Goal: Share content

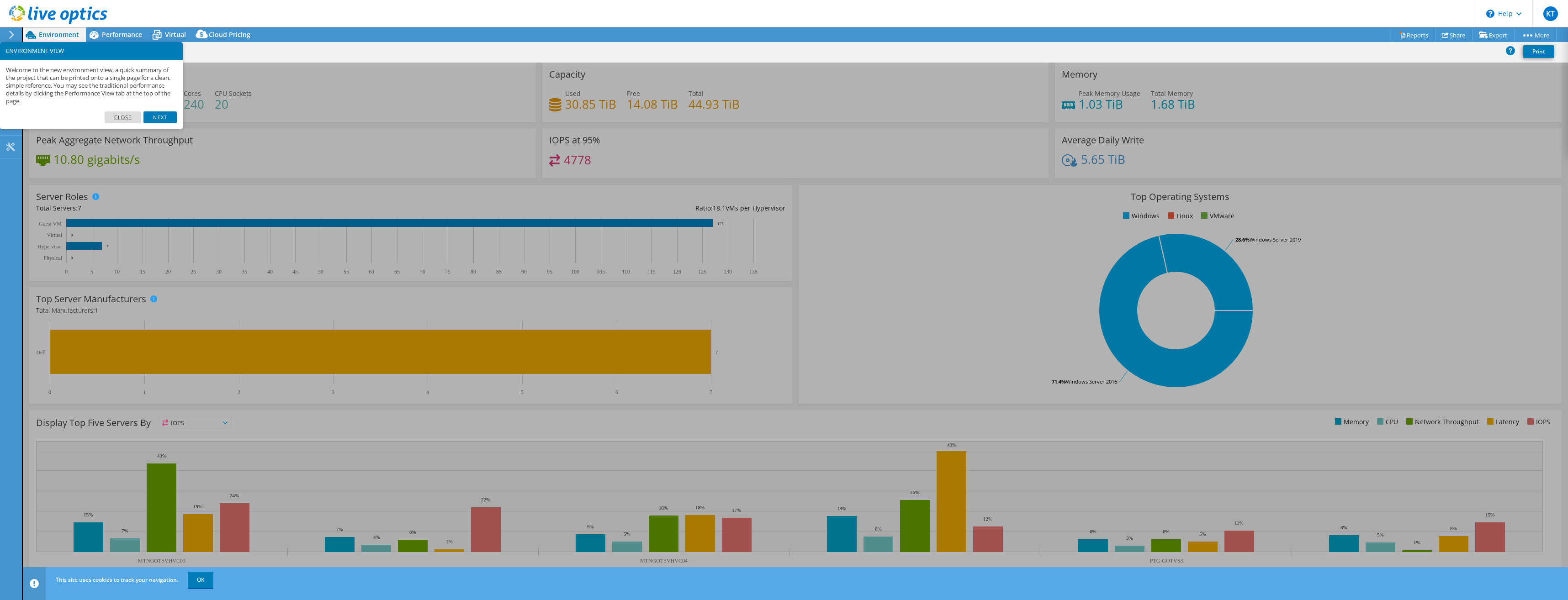
click at [118, 117] on link "Close" at bounding box center [123, 117] width 37 height 12
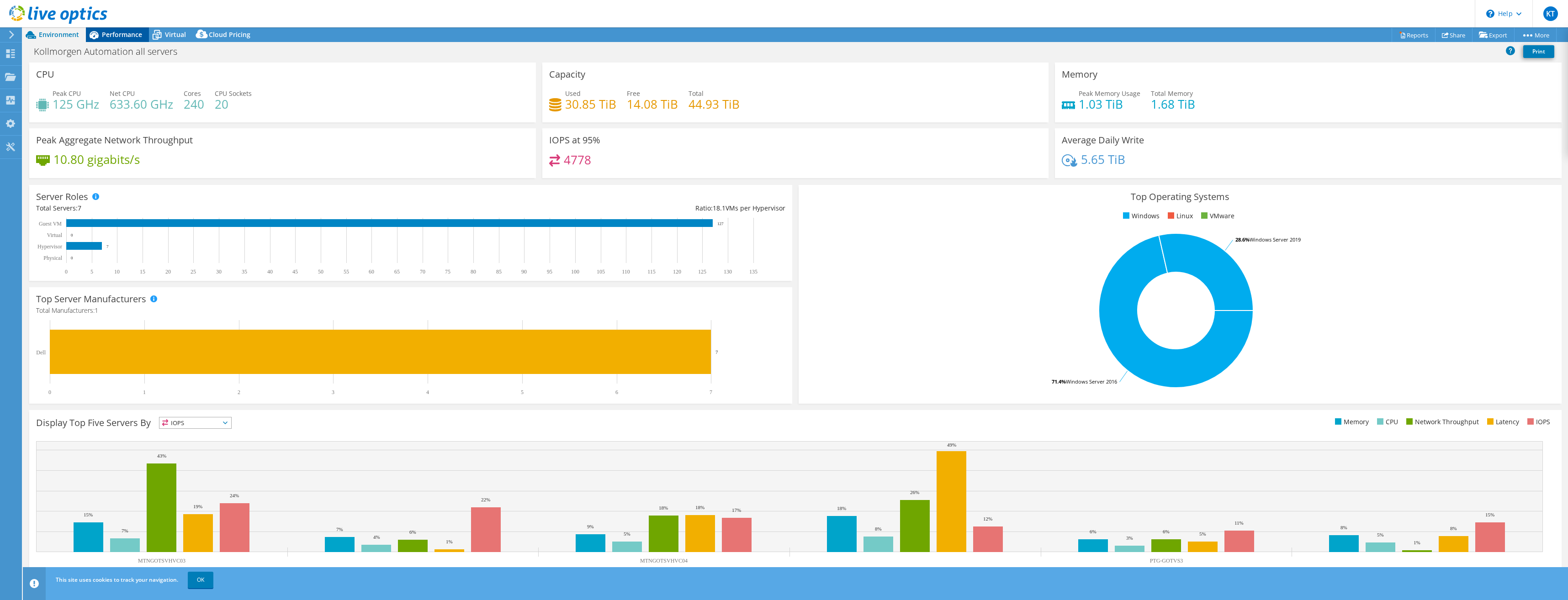
click at [130, 31] on span "Performance" at bounding box center [122, 35] width 40 height 9
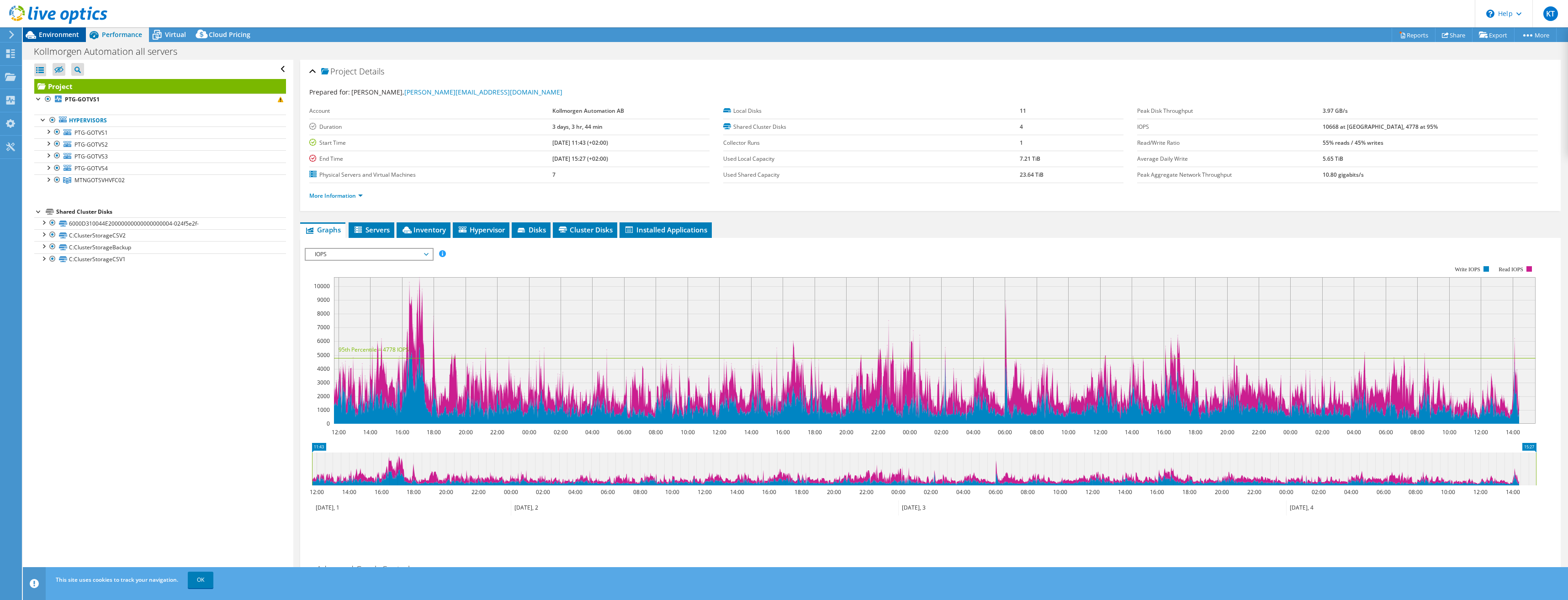
click at [55, 32] on span "Environment" at bounding box center [59, 35] width 40 height 9
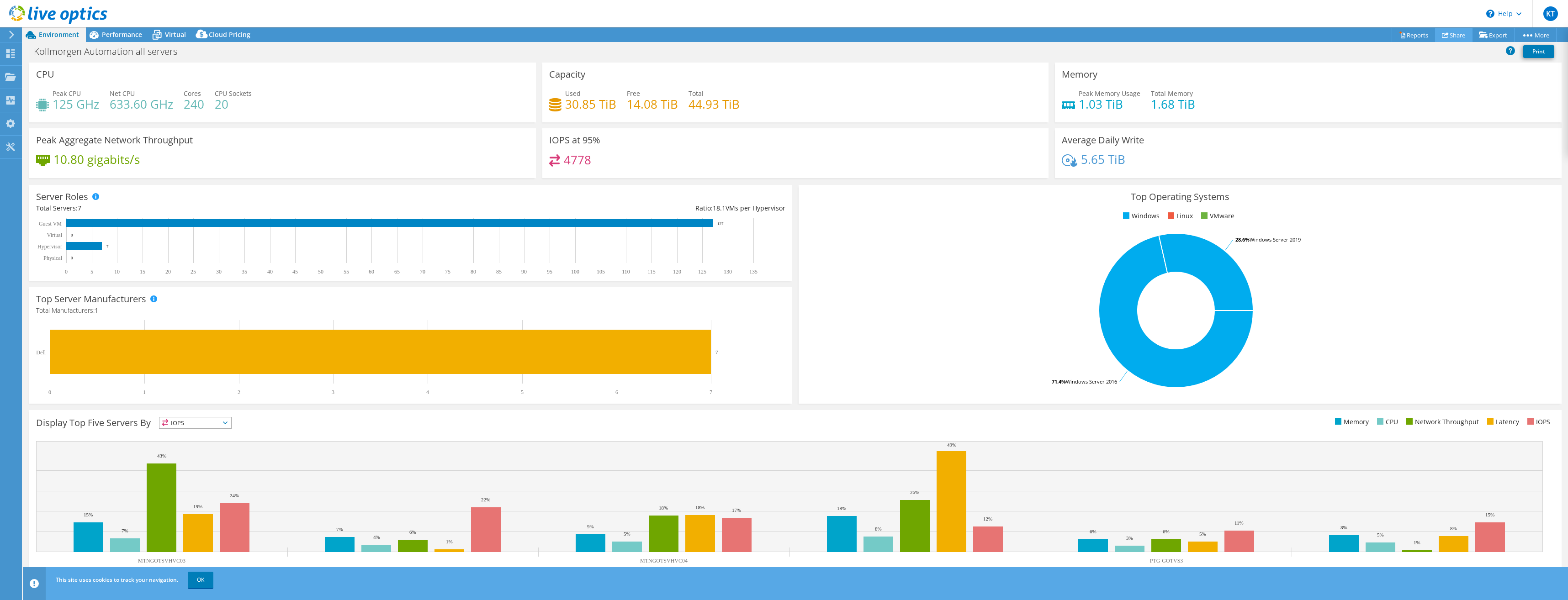
click at [1457, 35] on link "Share" at bounding box center [1454, 35] width 38 height 14
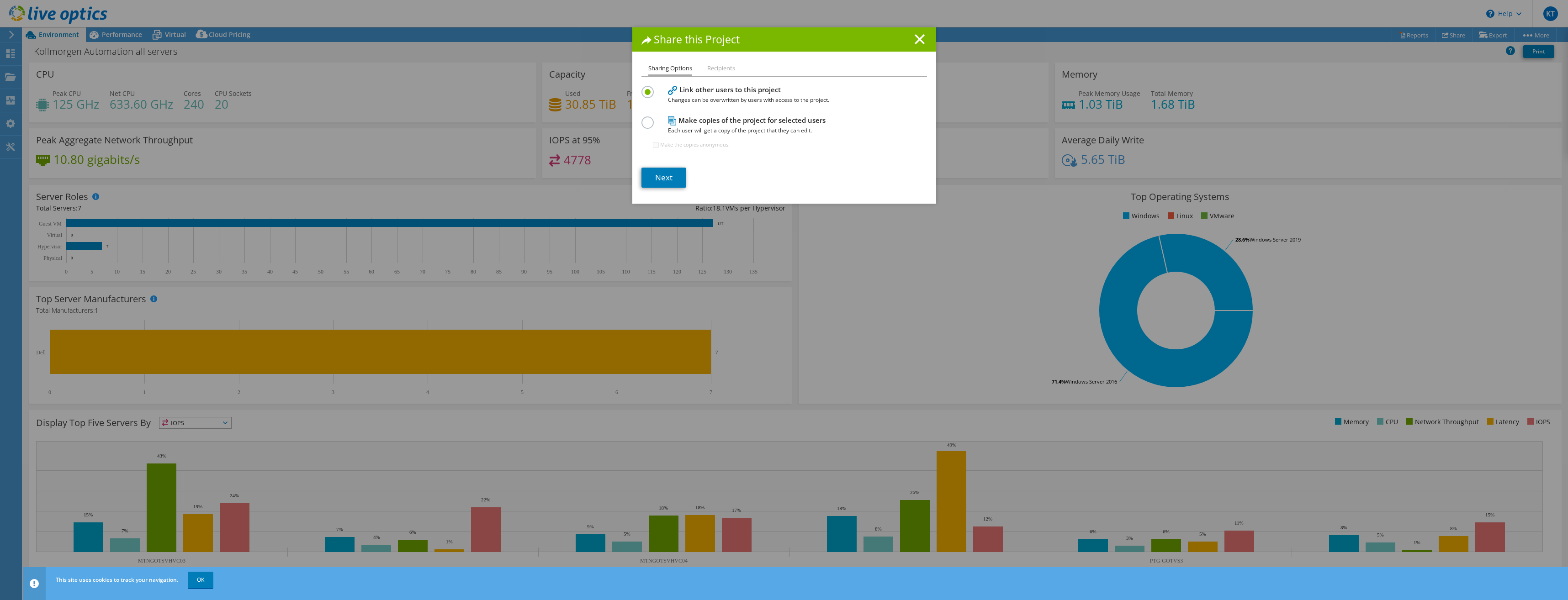
click at [703, 124] on h4 "Make copies of the project for selected users Each user will get a copy of the …" at bounding box center [782, 125] width 228 height 21
click at [645, 119] on label at bounding box center [649, 117] width 16 height 2
click at [0, 0] on input "radio" at bounding box center [0, 0] width 0 height 0
click at [675, 145] on label "Make the copies anonymous." at bounding box center [695, 144] width 69 height 9
click at [659, 145] on input "Make the copies anonymous." at bounding box center [656, 145] width 6 height 6
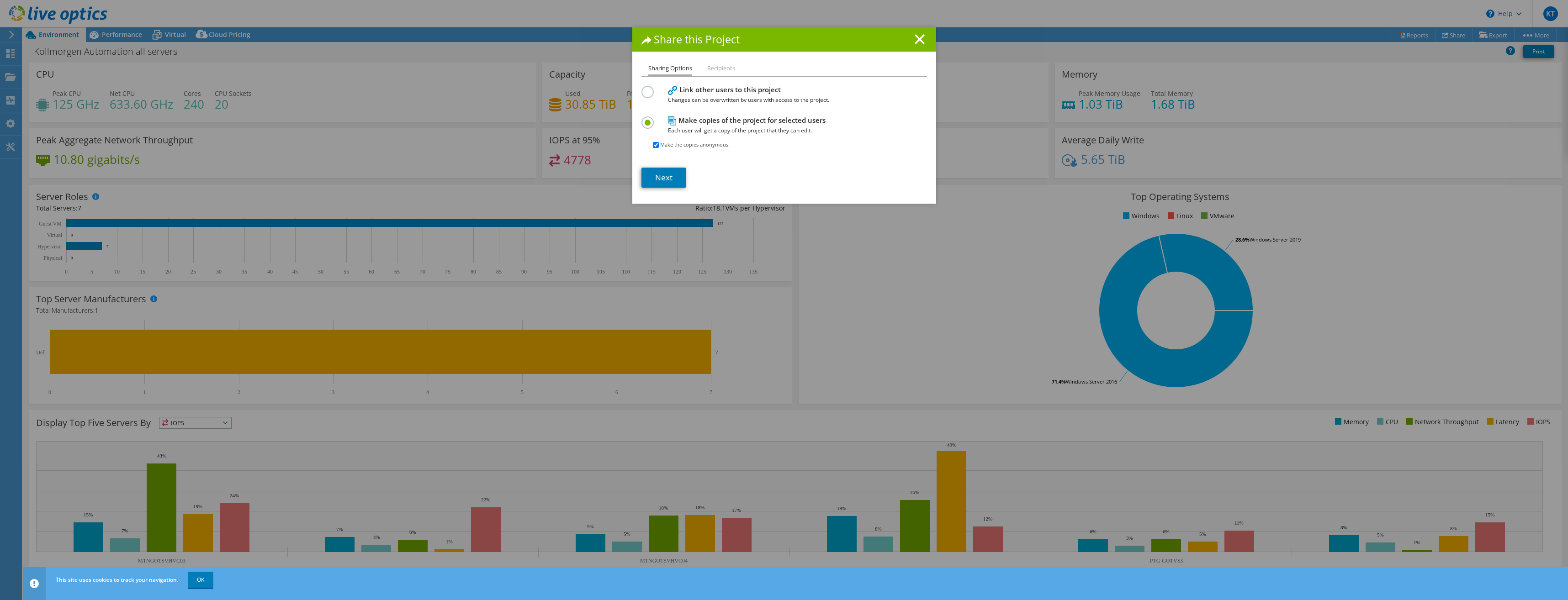
click at [675, 145] on label "Make the copies anonymous." at bounding box center [695, 144] width 69 height 9
click at [659, 145] on input "Make the copies anonymous." at bounding box center [656, 145] width 6 height 6
checkbox input "false"
click at [664, 177] on link "Next" at bounding box center [664, 177] width 45 height 20
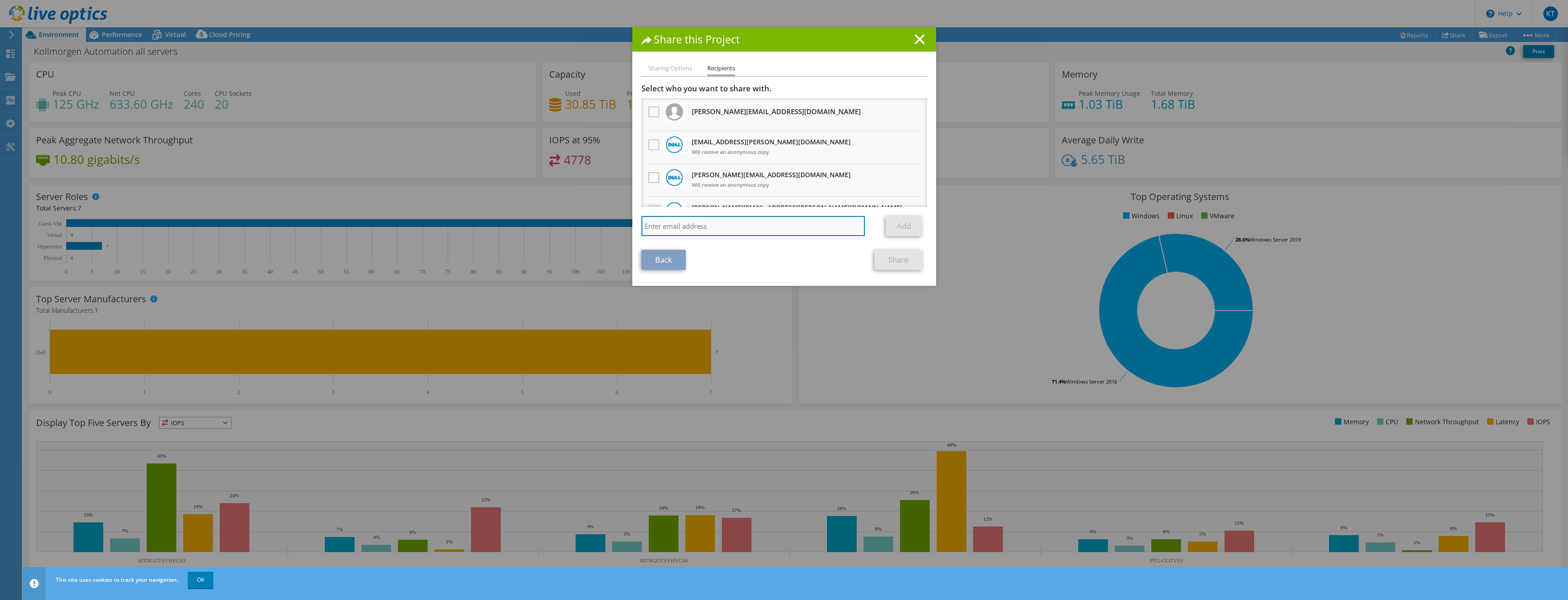
click at [713, 226] on input "search" at bounding box center [754, 226] width 224 height 20
type input "[EMAIL_ADDRESS][PERSON_NAME][DOMAIN_NAME]"
click at [886, 222] on link "Add" at bounding box center [903, 226] width 36 height 20
click at [882, 259] on link "Share" at bounding box center [898, 260] width 48 height 20
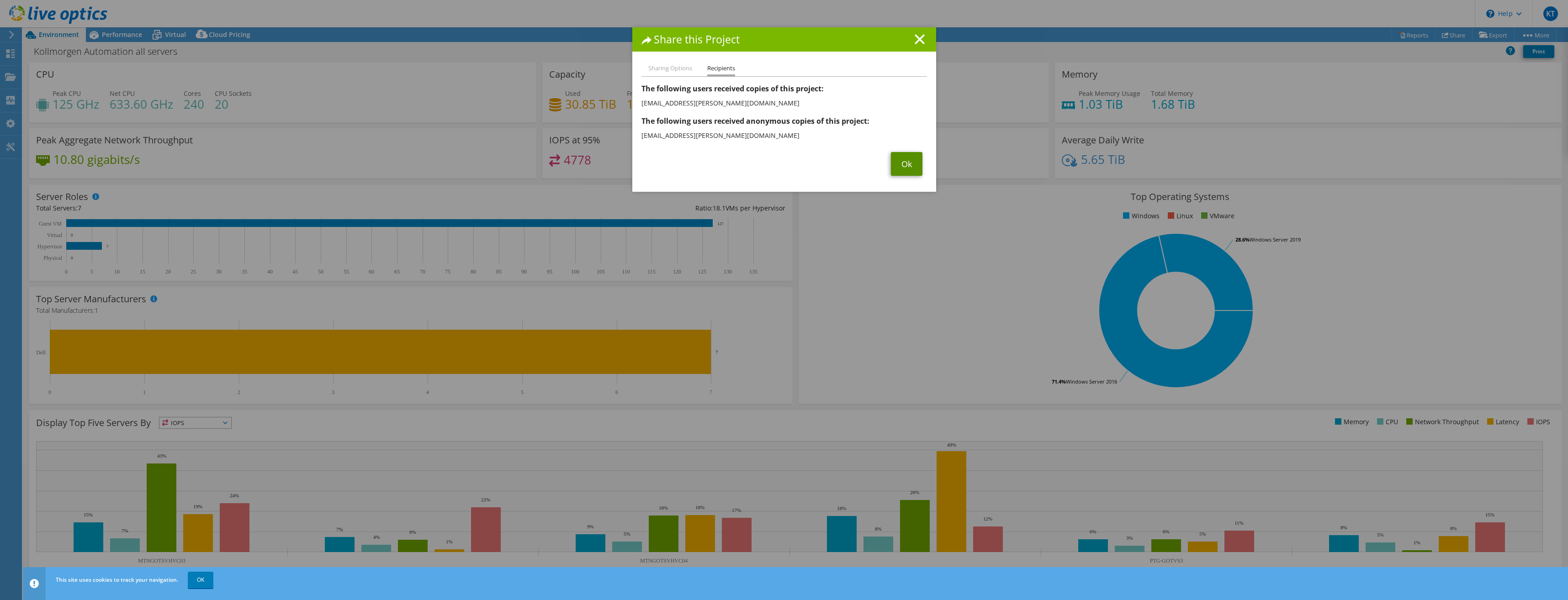
click at [900, 163] on link "Ok" at bounding box center [907, 164] width 32 height 24
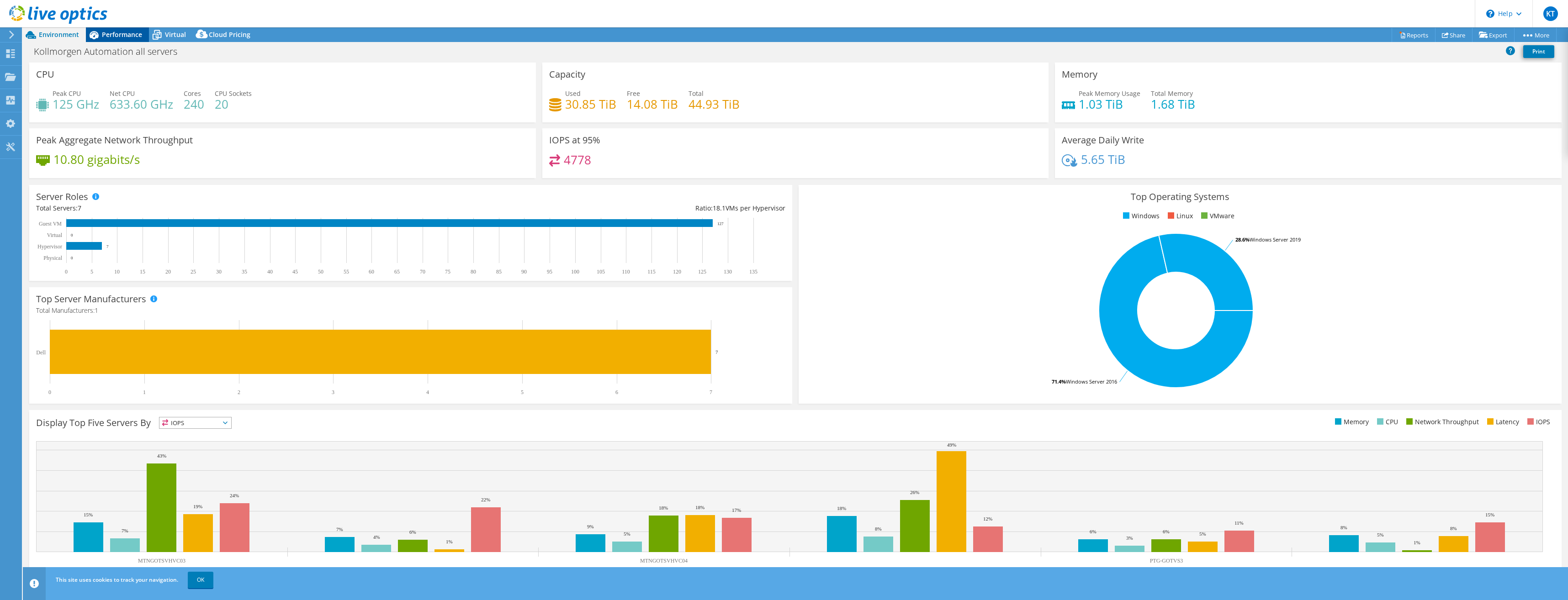
click at [114, 32] on span "Performance" at bounding box center [122, 35] width 40 height 9
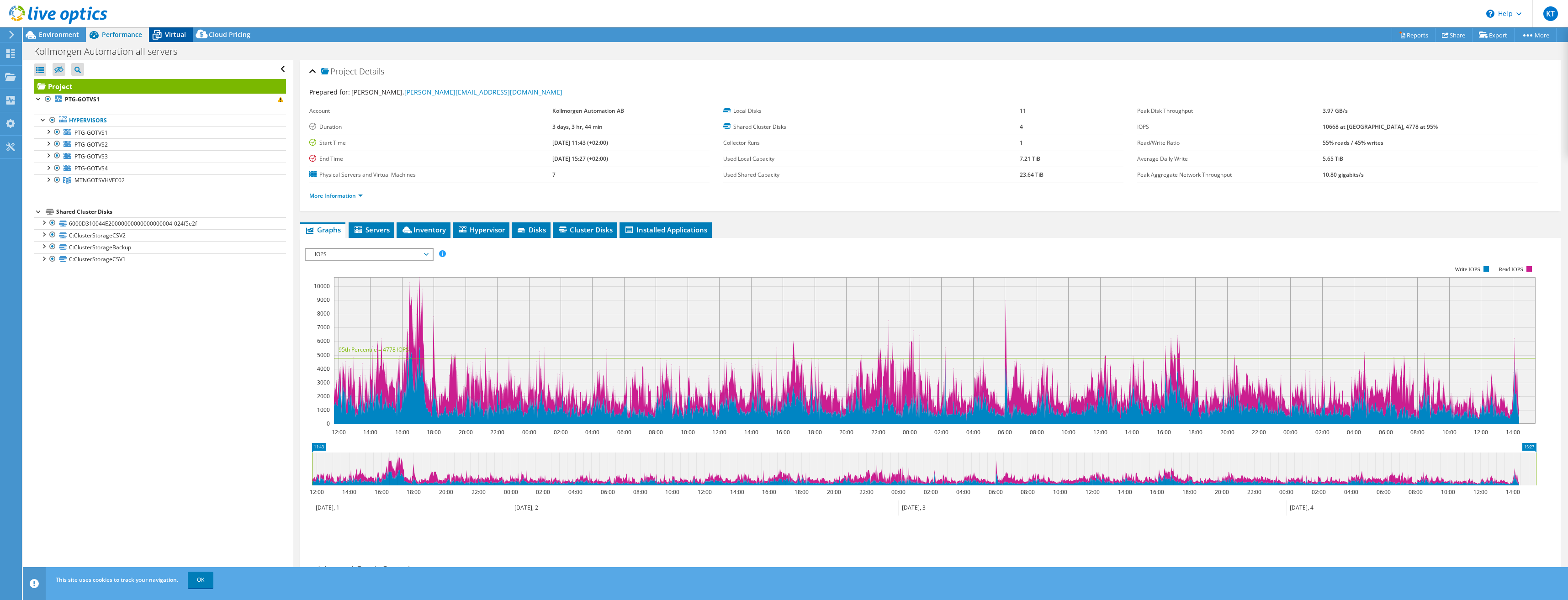
click at [170, 33] on span "Virtual" at bounding box center [175, 35] width 21 height 9
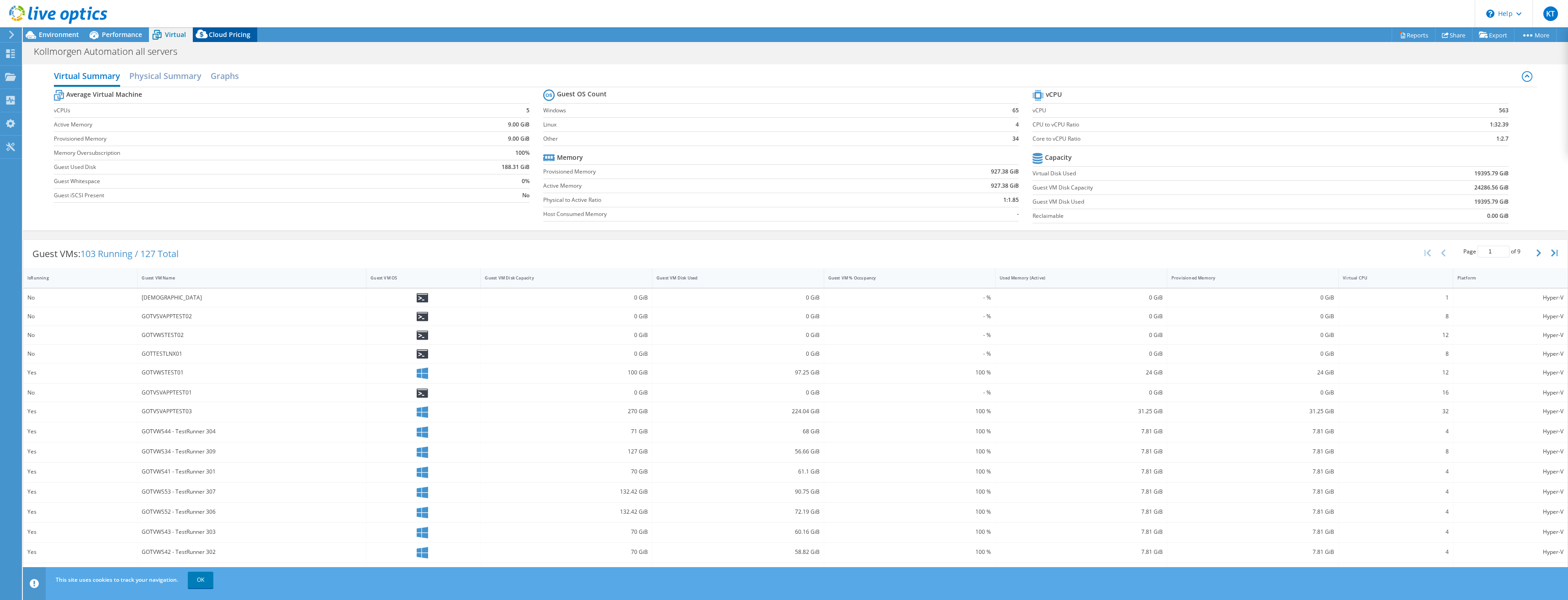
click at [213, 35] on span "Cloud Pricing" at bounding box center [229, 35] width 41 height 9
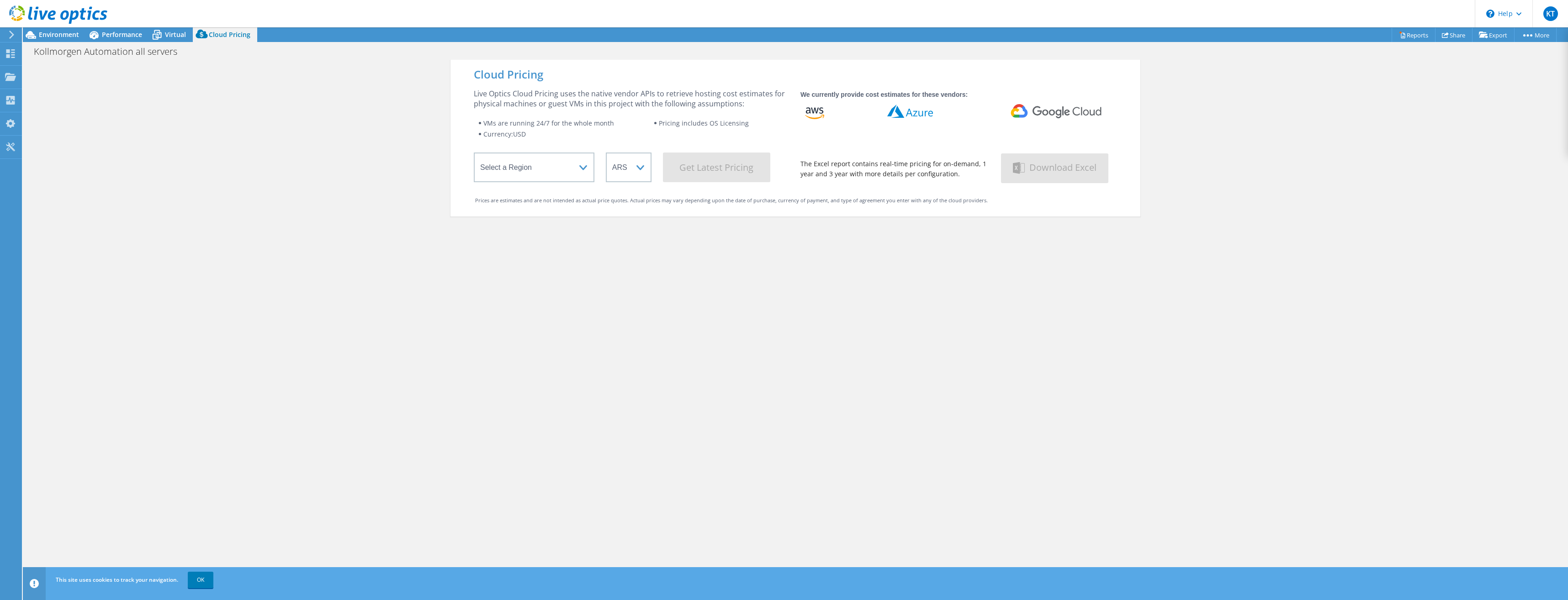
click at [60, 30] on div at bounding box center [54, 15] width 107 height 30
click at [60, 33] on span "Environment" at bounding box center [59, 35] width 40 height 9
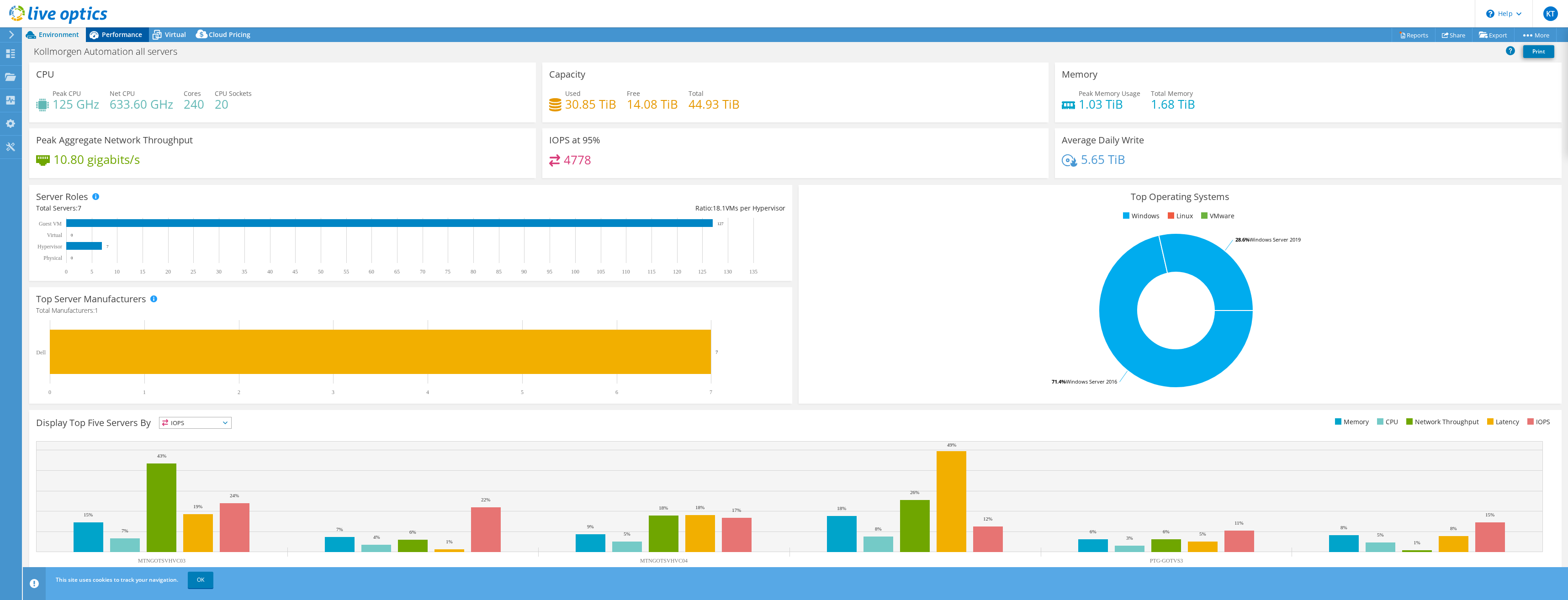
click at [111, 30] on div "Performance" at bounding box center [117, 35] width 63 height 15
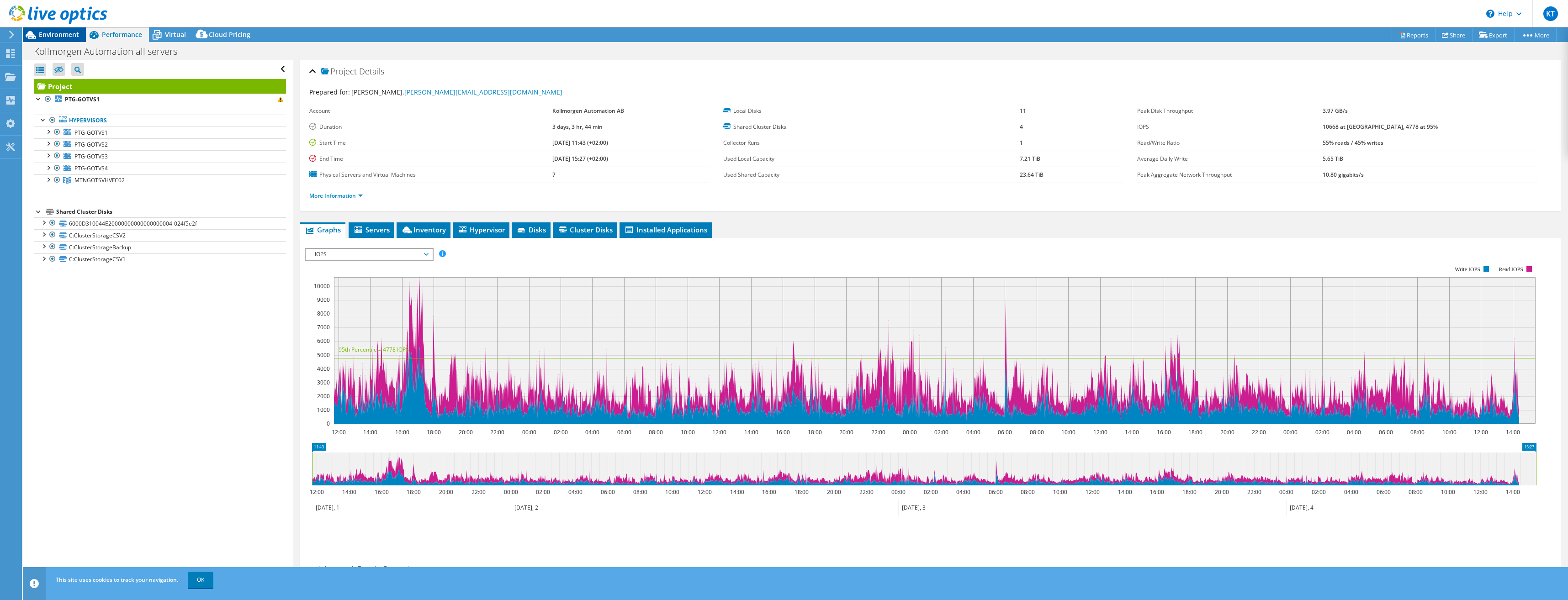
click at [54, 36] on span "Environment" at bounding box center [59, 35] width 40 height 9
